Goal: Navigation & Orientation: Find specific page/section

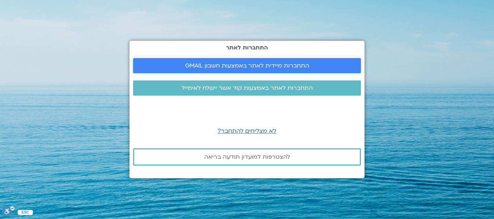
click at [284, 65] on span "התחברות מיידית לאתר באמצעות חשבון GMAIL" at bounding box center [247, 66] width 124 height 7
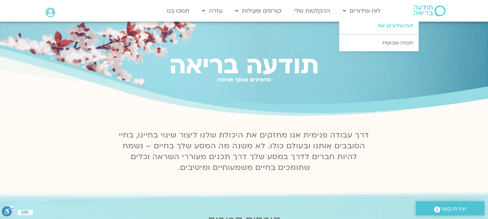
click at [385, 22] on link "לוח שידורים יומי" at bounding box center [378, 26] width 79 height 17
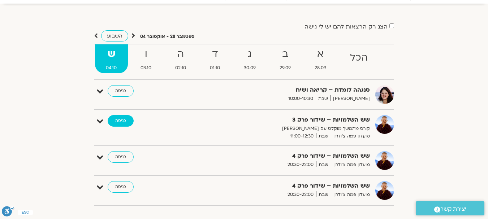
click at [120, 122] on link "כניסה" at bounding box center [121, 121] width 26 height 12
